Goal: Task Accomplishment & Management: Manage account settings

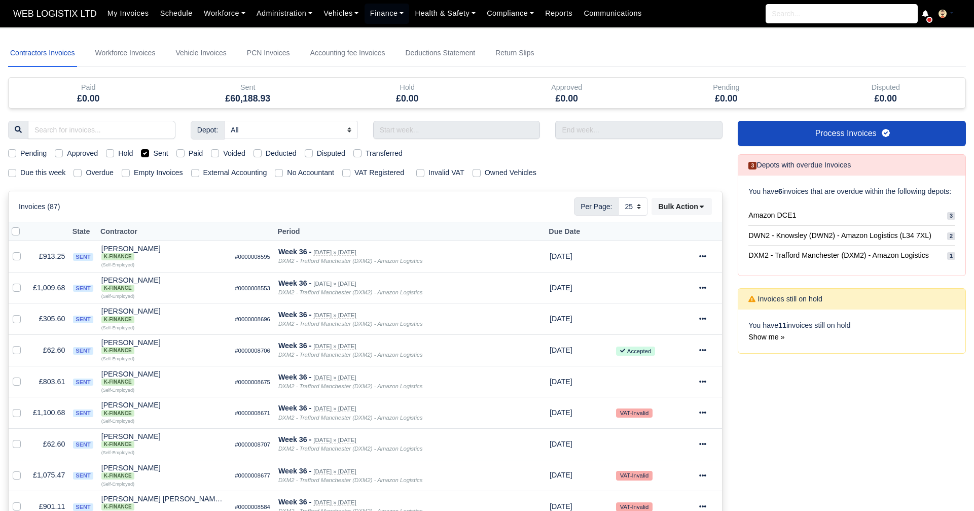
select select "25"
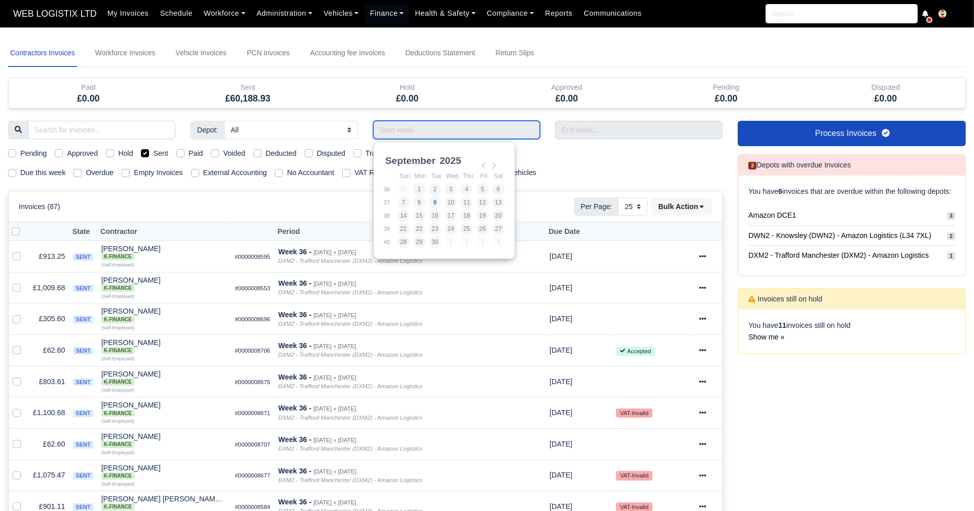
click at [415, 131] on input "Use the arrow keys to pick a date" at bounding box center [456, 130] width 167 height 18
type input "[DATE] - [DATE]"
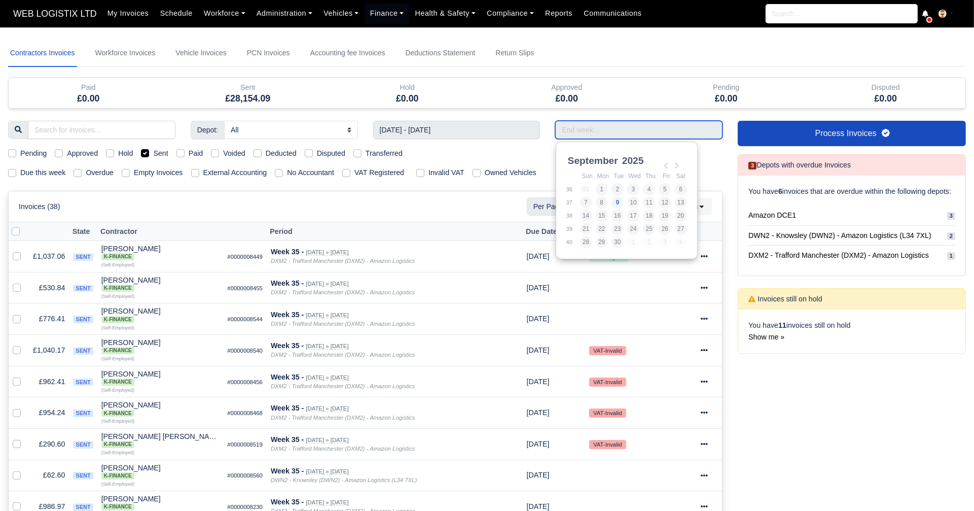
drag, startPoint x: 585, startPoint y: 125, endPoint x: 668, endPoint y: 164, distance: 92.6
click at [668, 164] on body "WEB LOGISTIX LTD My Invoices Schedule Workforce Manpower Expiring Documents Lea…" at bounding box center [487, 255] width 974 height 511
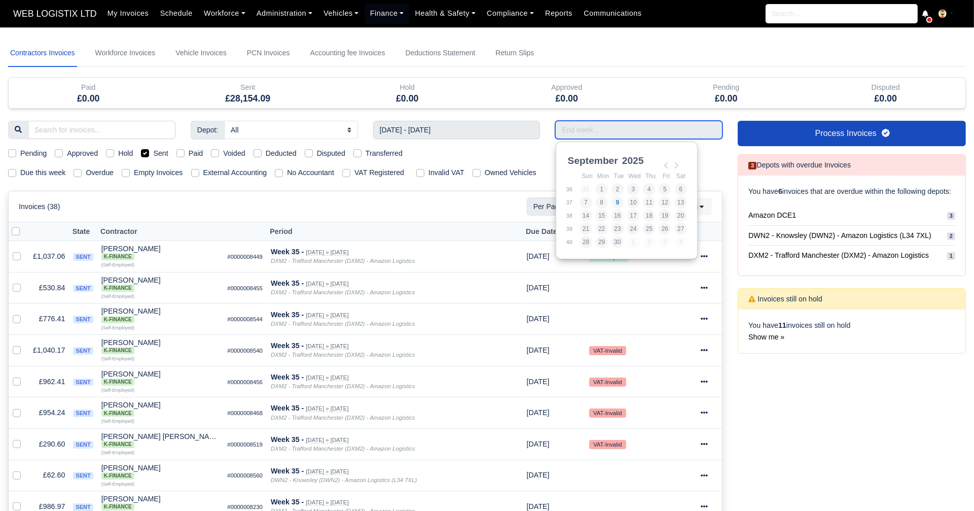
click at [643, 129] on input "Use the arrow keys to pick a date" at bounding box center [638, 130] width 167 height 18
type input "[DATE] - [DATE]"
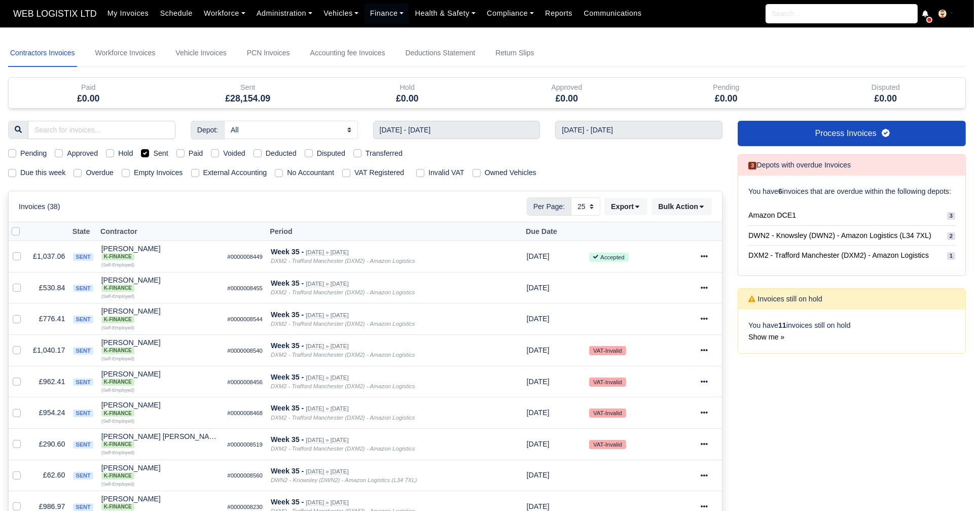
click at [301, 197] on div "Invoices (38) Per Page: 10 25 50 Export Data export: Export BACS 18 Download In…" at bounding box center [365, 206] width 693 height 18
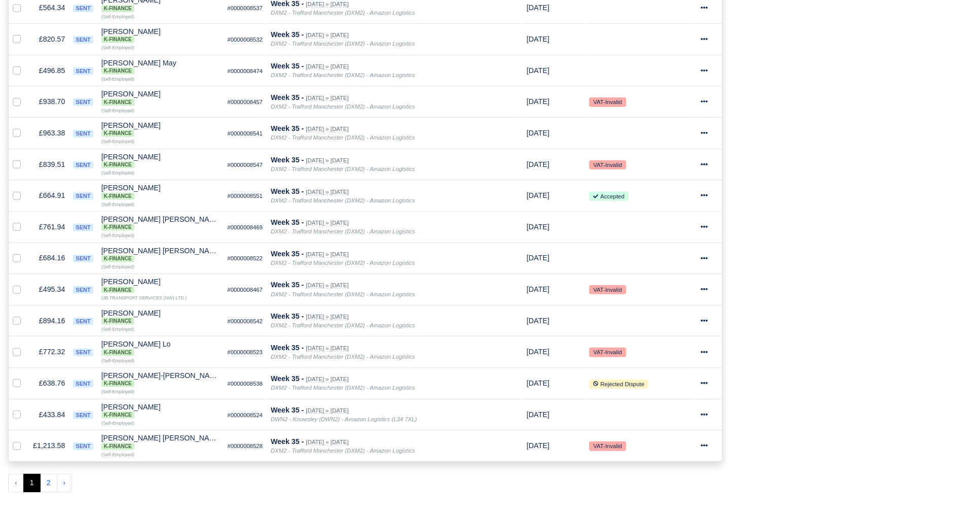
scroll to position [561, 0]
click at [49, 473] on button "2" at bounding box center [48, 482] width 17 height 18
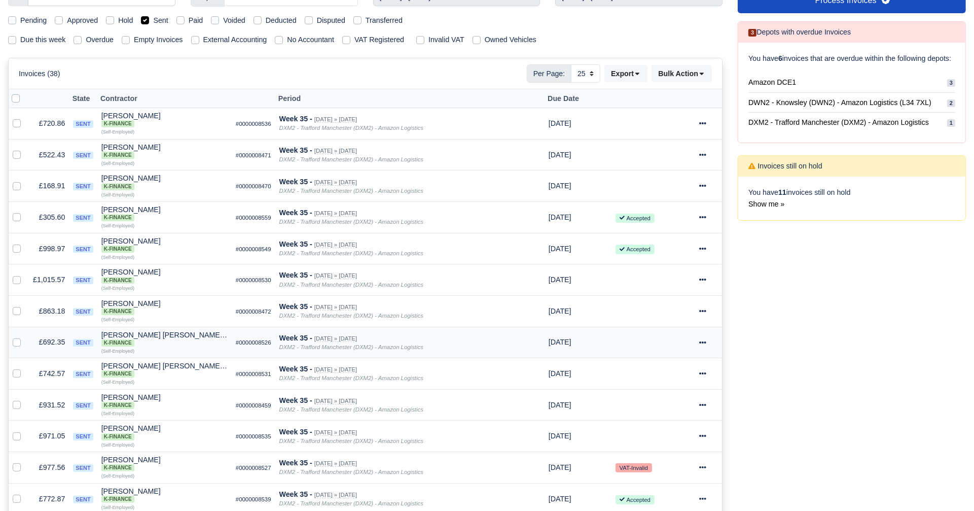
scroll to position [118, 0]
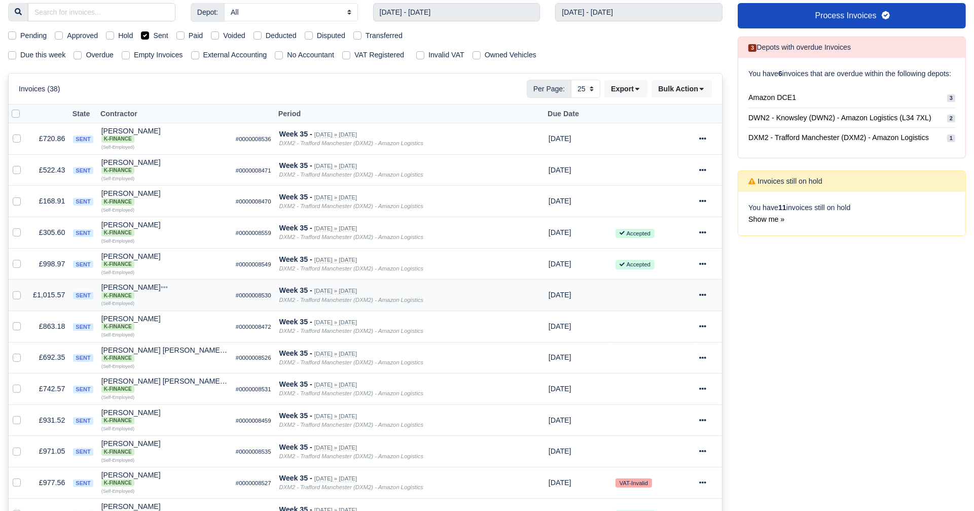
click at [704, 292] on icon at bounding box center [702, 294] width 7 height 7
click at [671, 448] on link "Print" at bounding box center [672, 452] width 90 height 16
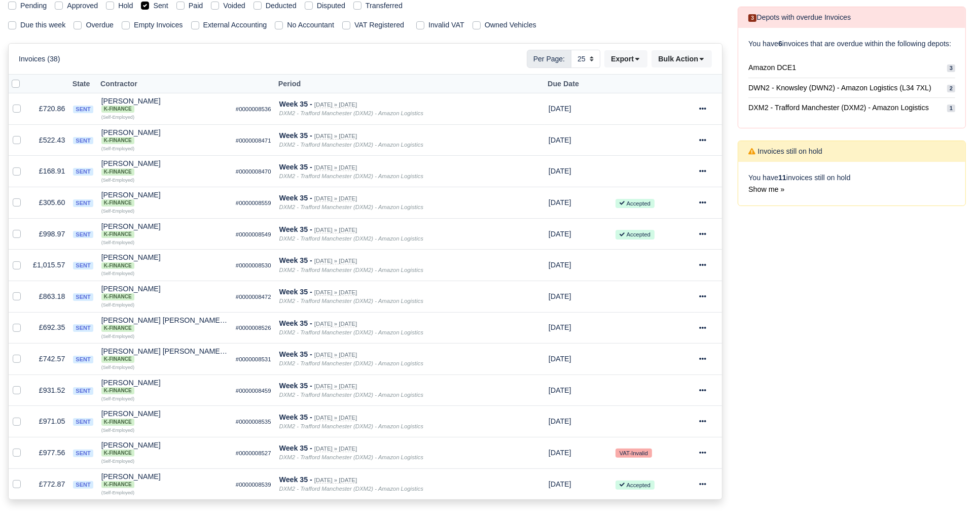
scroll to position [147, 0]
click at [706, 232] on icon at bounding box center [702, 234] width 7 height 7
click at [658, 384] on link "Print" at bounding box center [672, 392] width 90 height 16
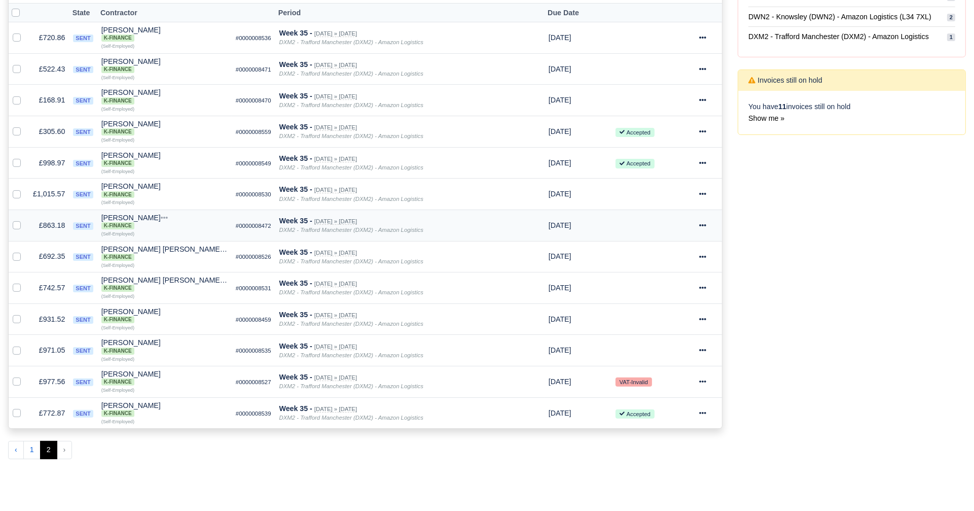
scroll to position [291, 0]
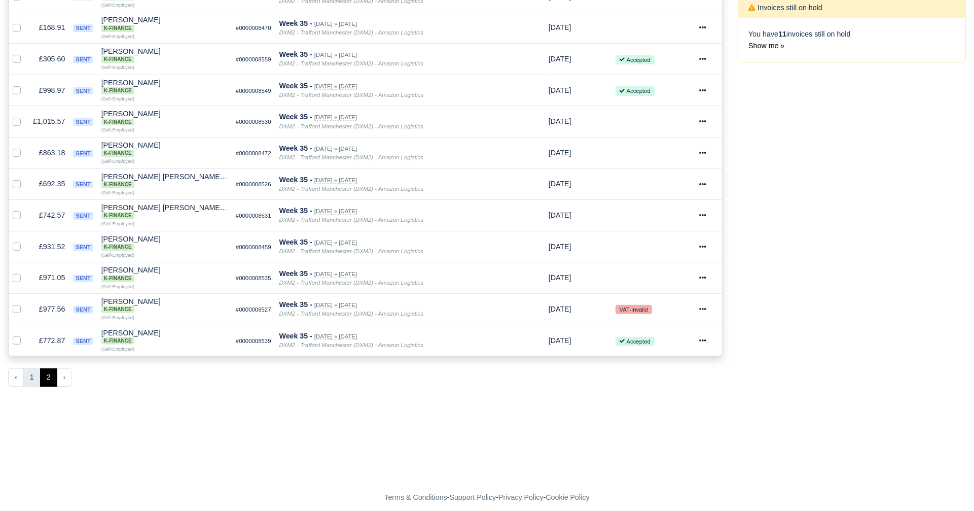
click at [28, 373] on button "1" at bounding box center [31, 377] width 17 height 18
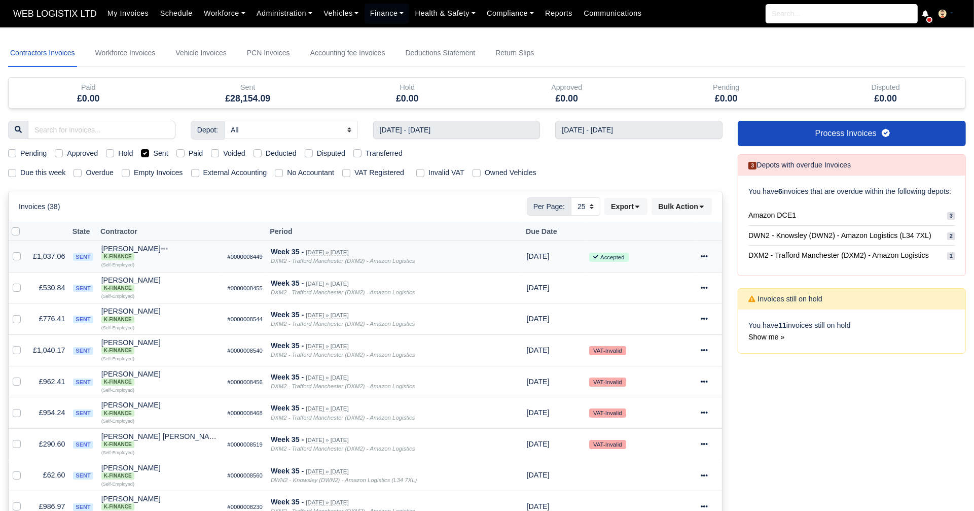
click at [706, 256] on icon at bounding box center [704, 256] width 7 height 2
click at [661, 413] on link "Print" at bounding box center [672, 414] width 90 height 16
